Goal: Task Accomplishment & Management: Manage account settings

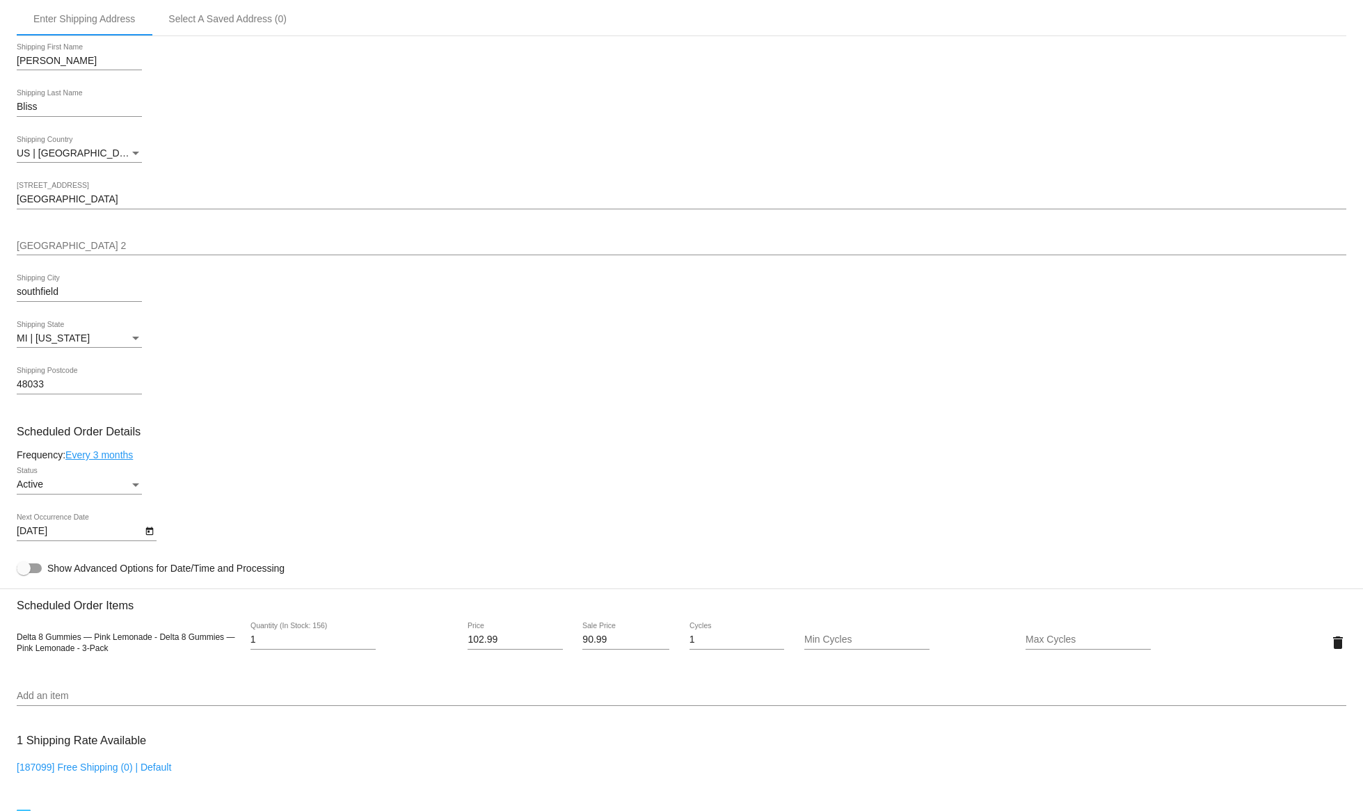
scroll to position [426, 0]
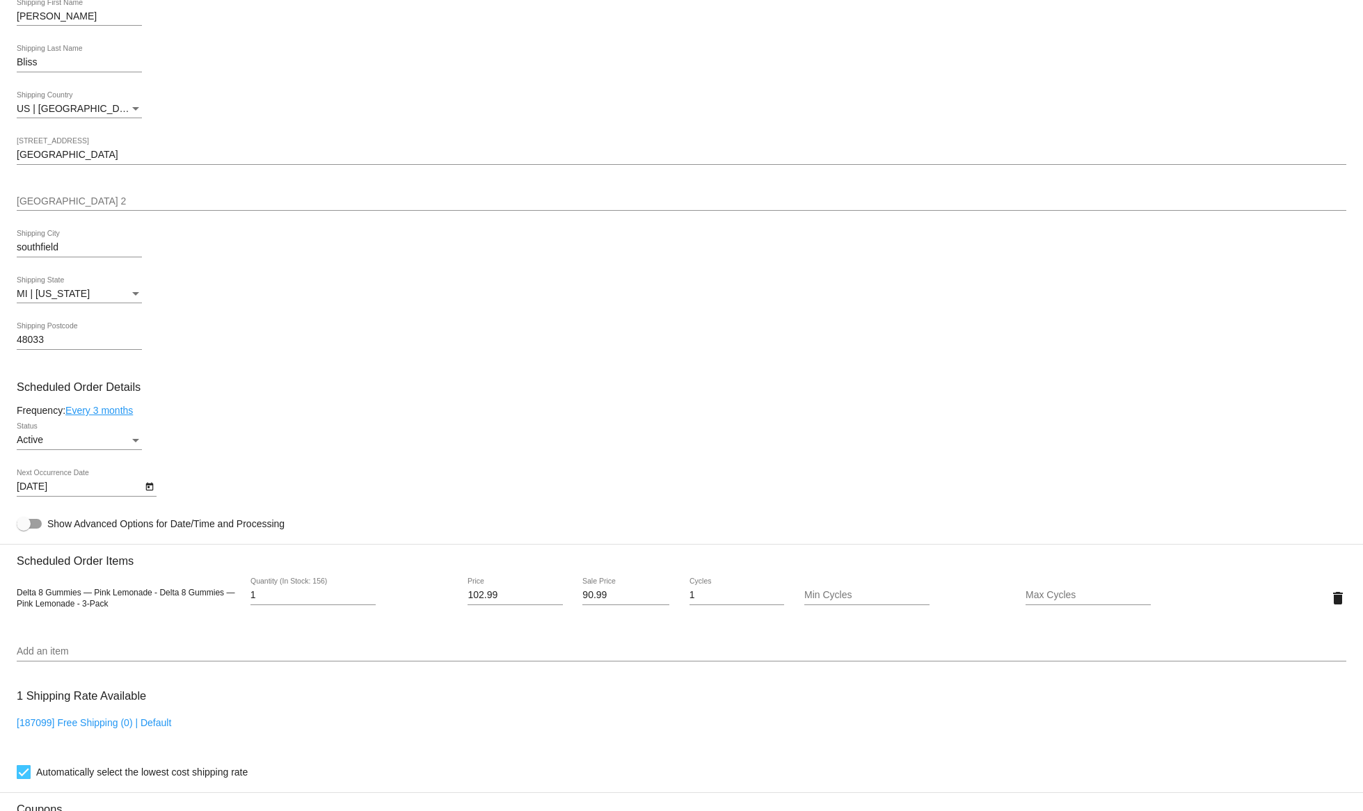
click at [88, 442] on div "Active" at bounding box center [73, 440] width 113 height 11
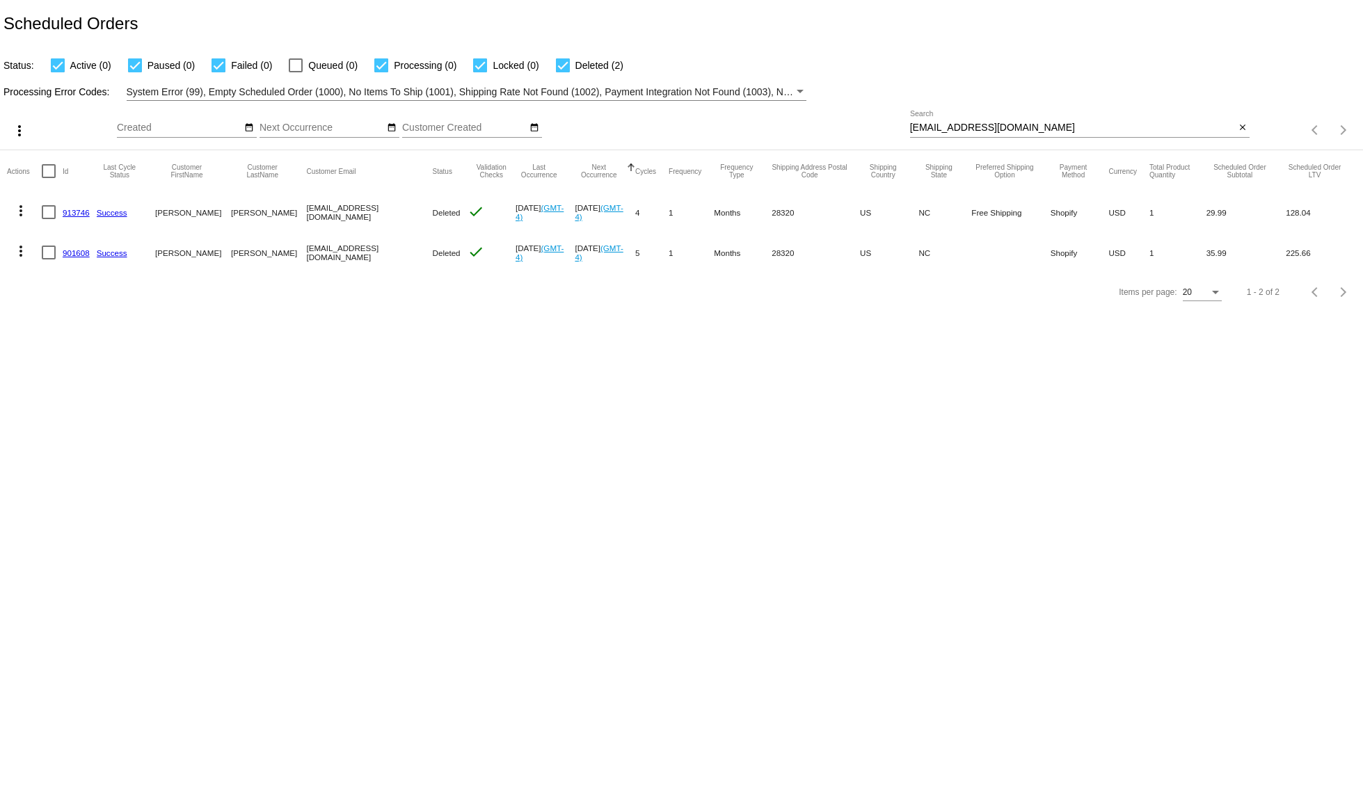
click at [1007, 122] on div "williamdaniels467@gmail.com Search" at bounding box center [1073, 124] width 326 height 27
click at [1007, 127] on input "williamdaniels467@gmail.com" at bounding box center [1073, 127] width 326 height 11
paste input "blazer75"
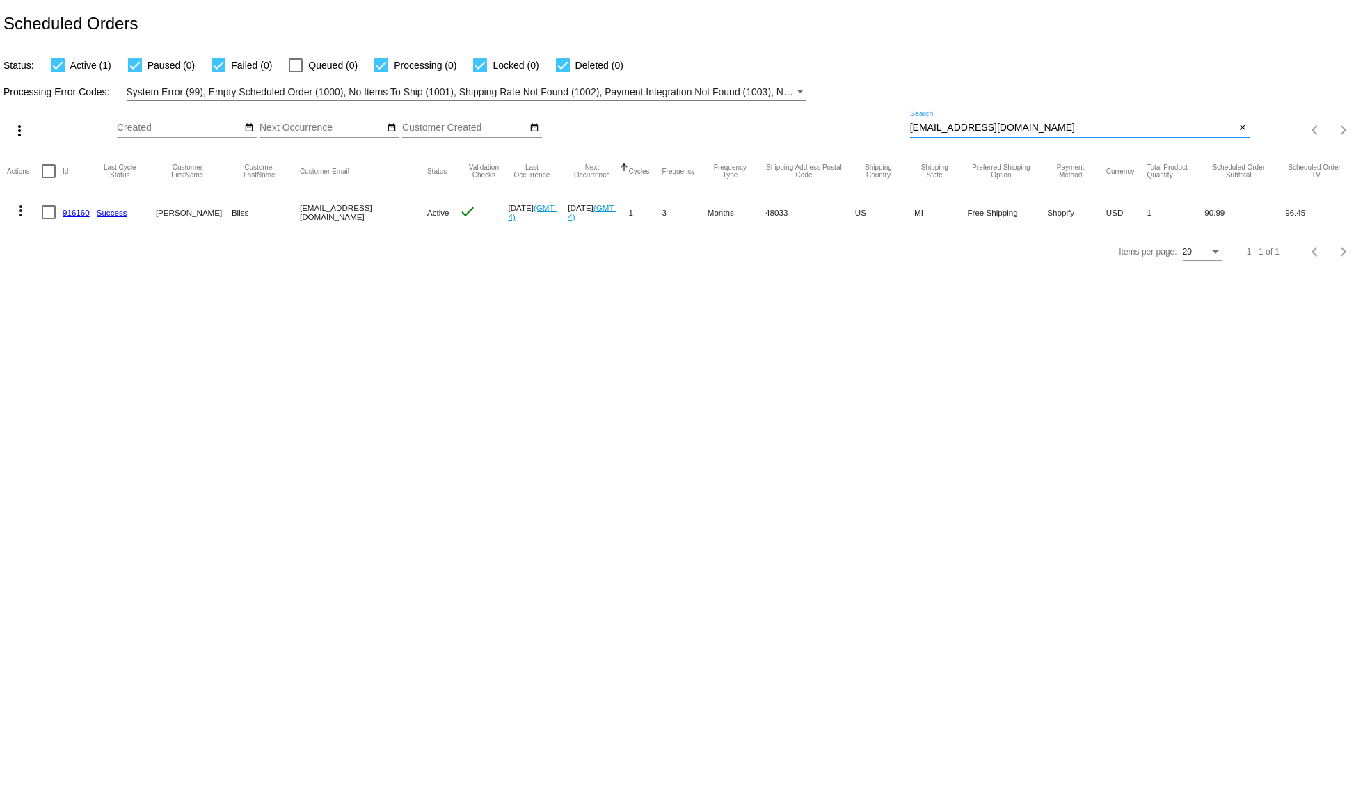
type input "blazer75@gmail.com"
click at [21, 209] on mat-icon "more_vert" at bounding box center [21, 210] width 17 height 17
click at [85, 374] on button "delete Delete" at bounding box center [76, 377] width 138 height 33
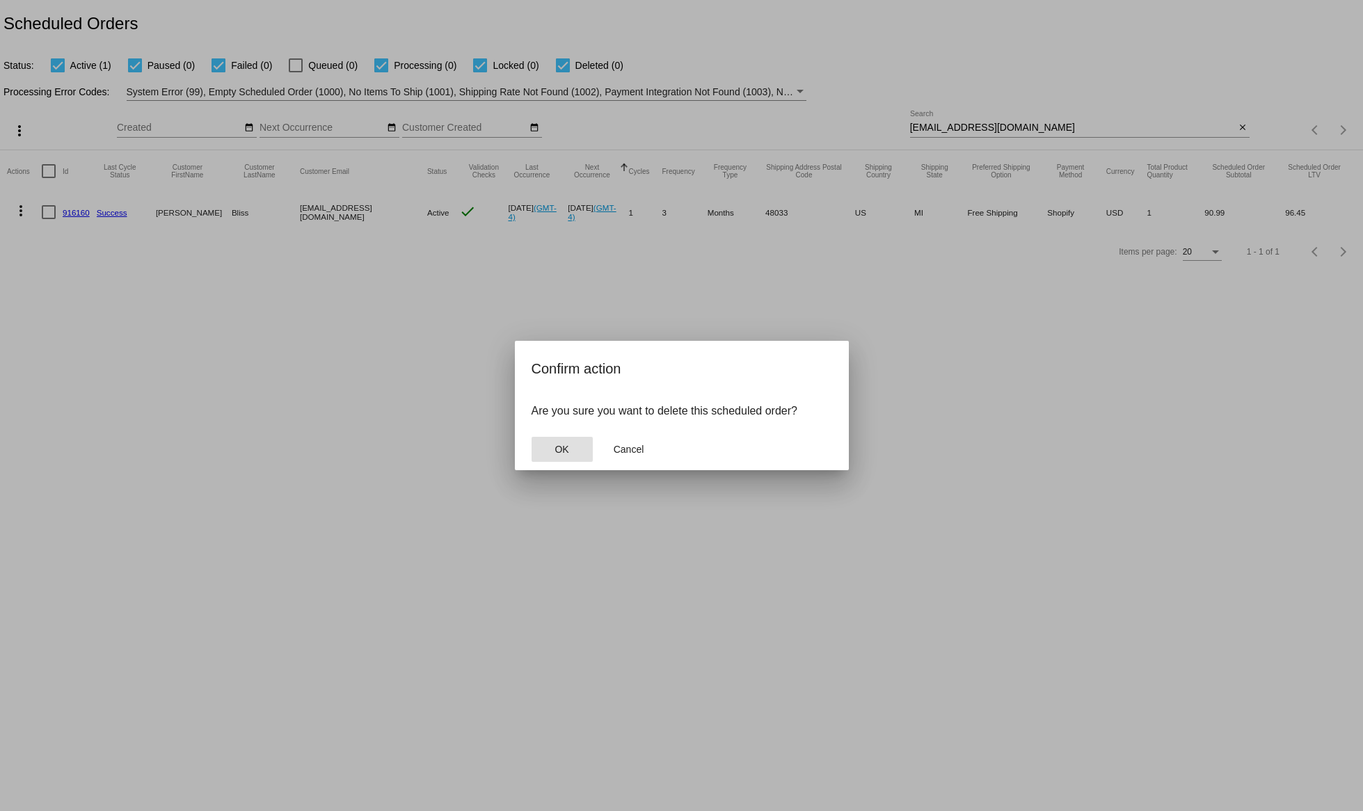
click at [575, 453] on button "OK" at bounding box center [562, 449] width 61 height 25
